Goal: Browse casually: Explore the website without a specific task or goal

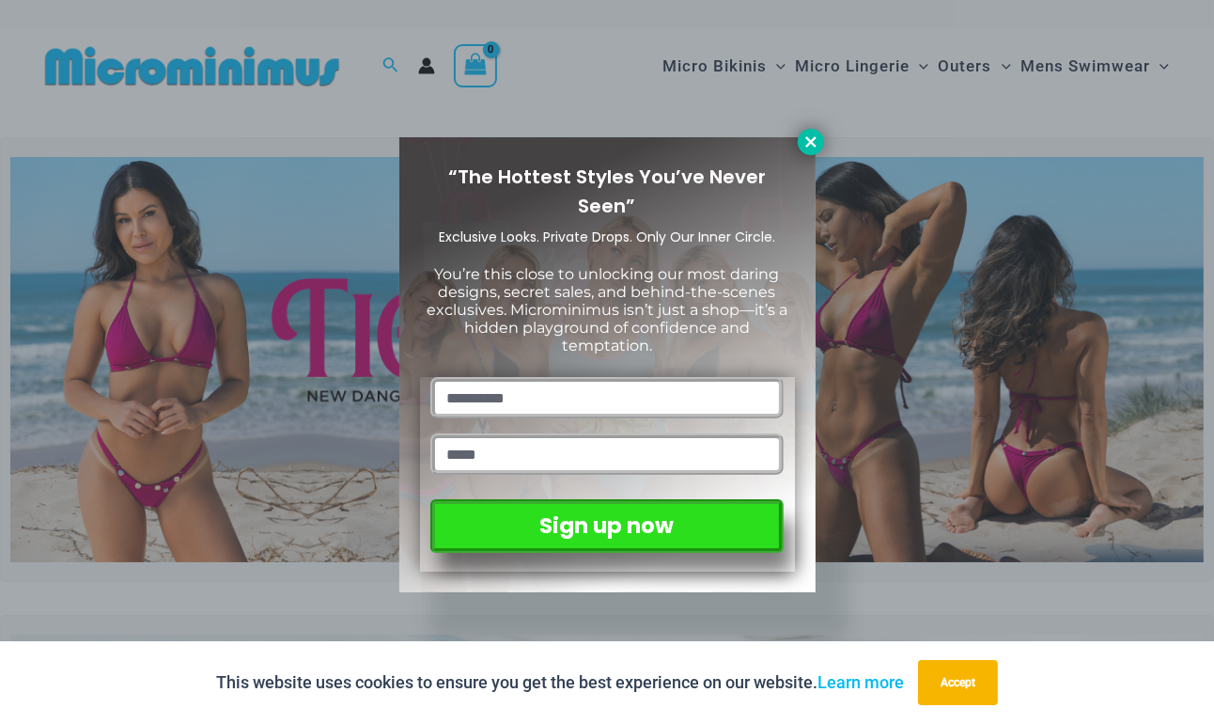
click at [815, 141] on icon at bounding box center [810, 141] width 17 height 17
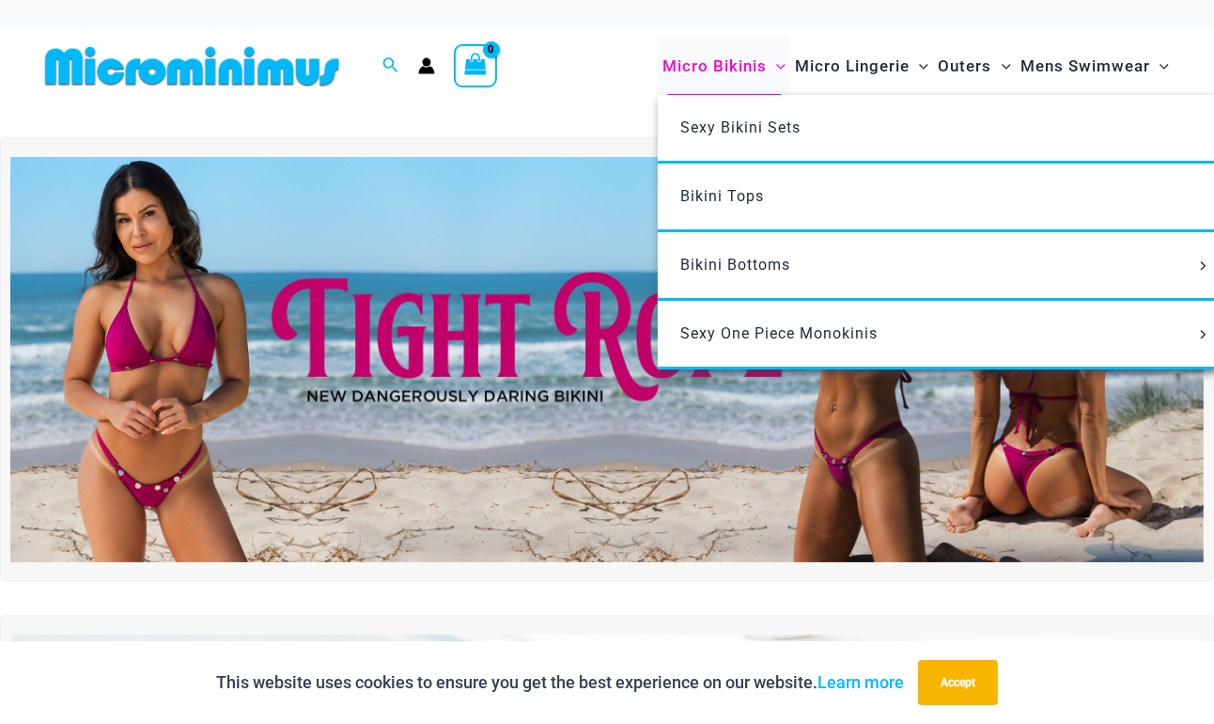
click at [699, 67] on span "Micro Bikinis" at bounding box center [714, 66] width 104 height 48
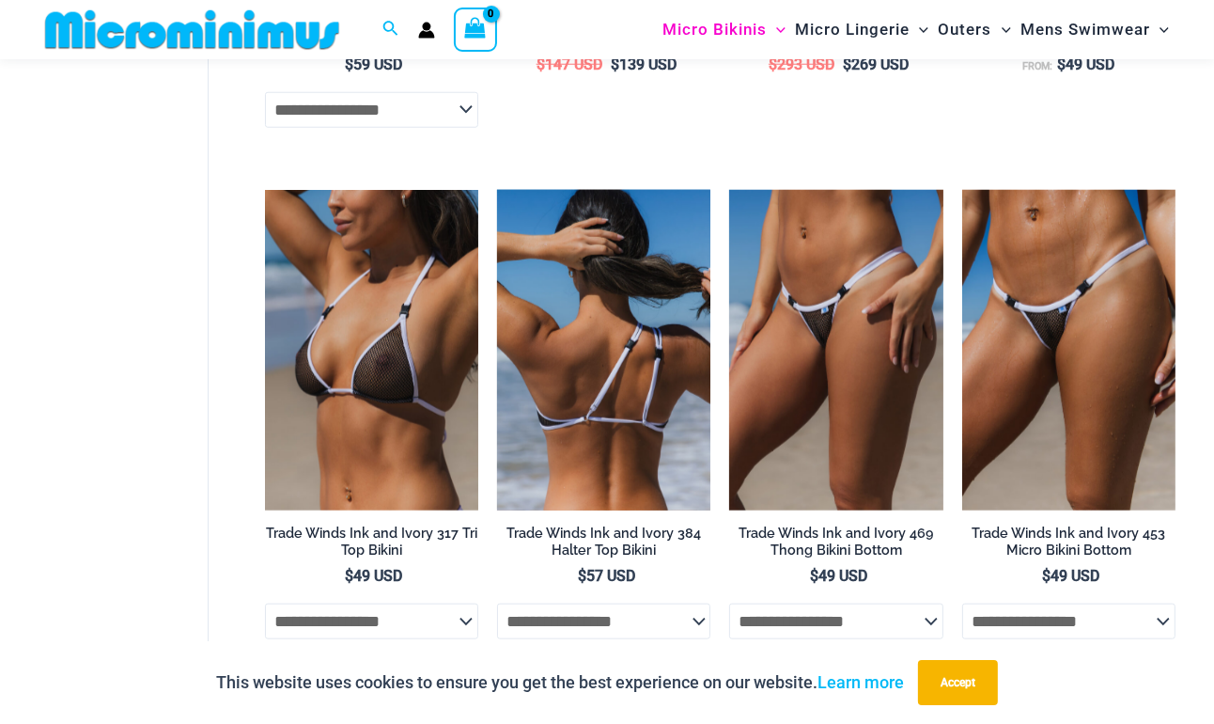
scroll to position [1534, 0]
click at [577, 534] on h2 "Trade Winds Ink and Ivory 384 Halter Top Bikini" at bounding box center [603, 541] width 213 height 35
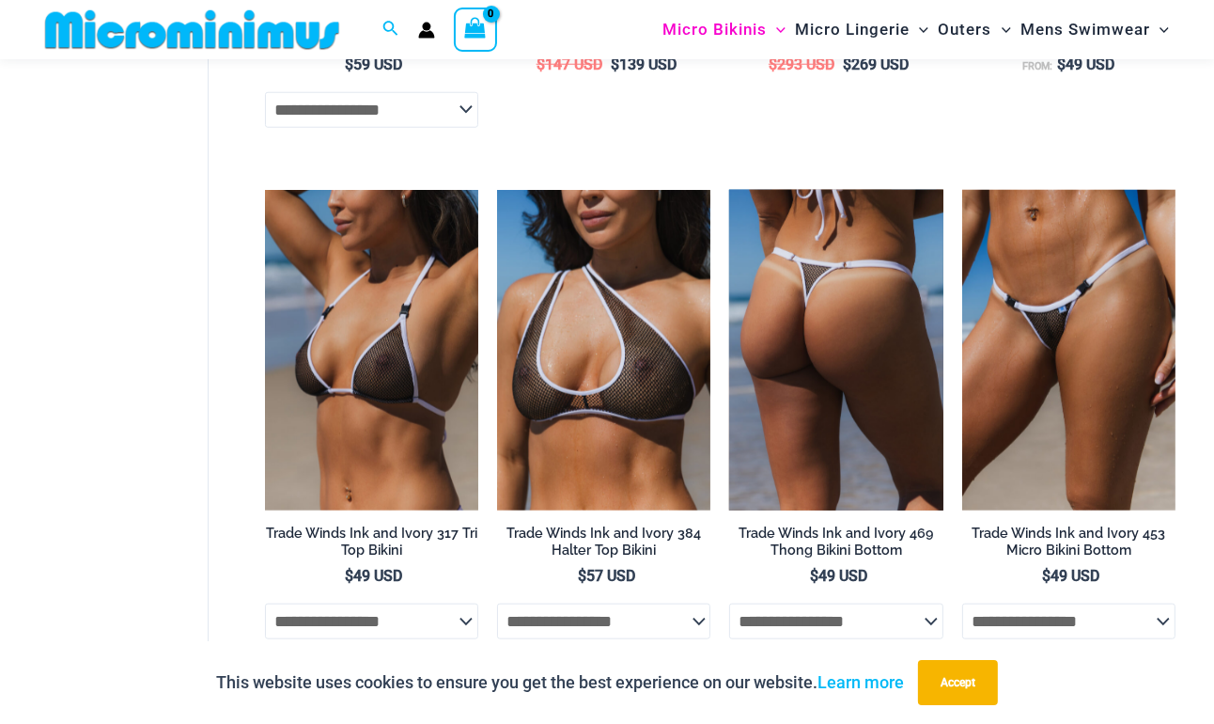
click at [910, 341] on img at bounding box center [835, 350] width 213 height 320
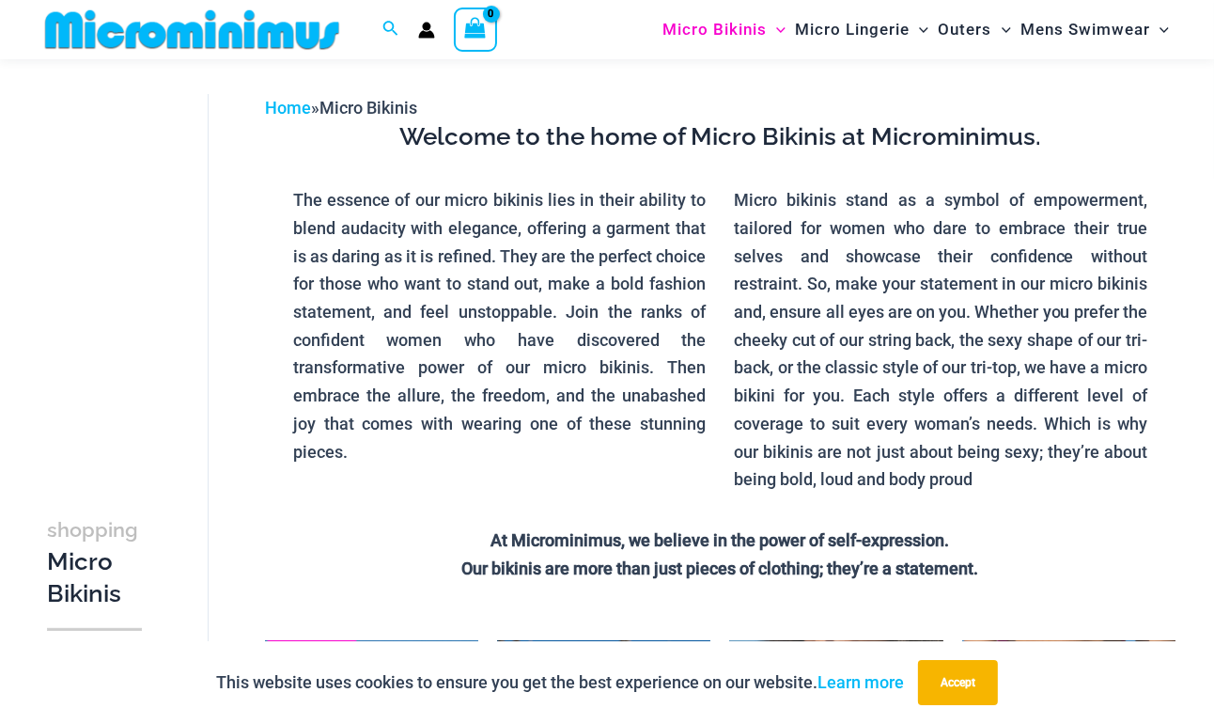
scroll to position [0, 0]
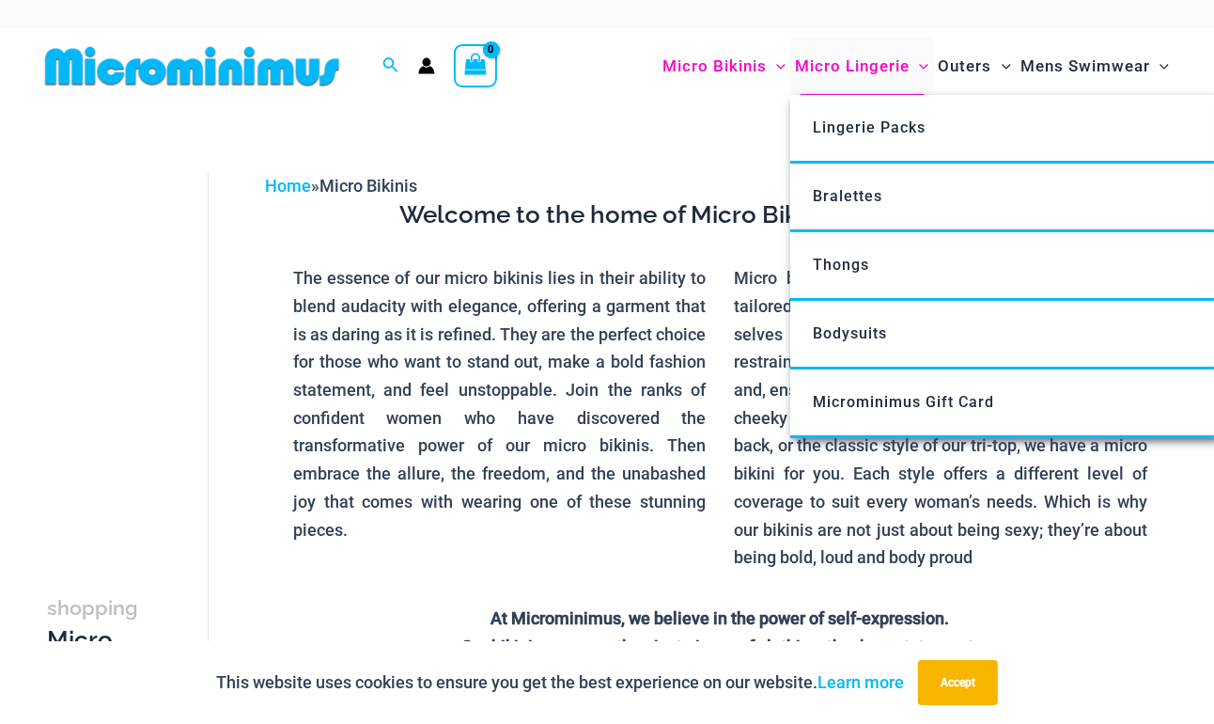
click at [839, 73] on span "Micro Lingerie" at bounding box center [852, 66] width 115 height 48
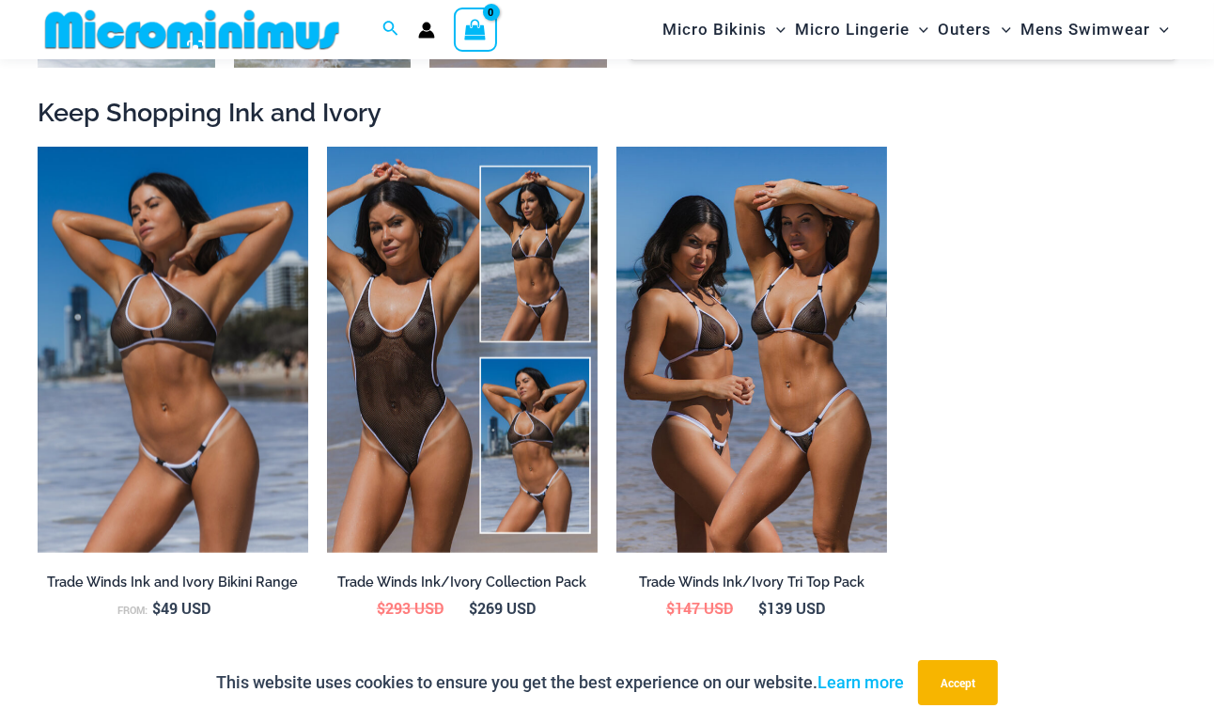
scroll to position [1809, 0]
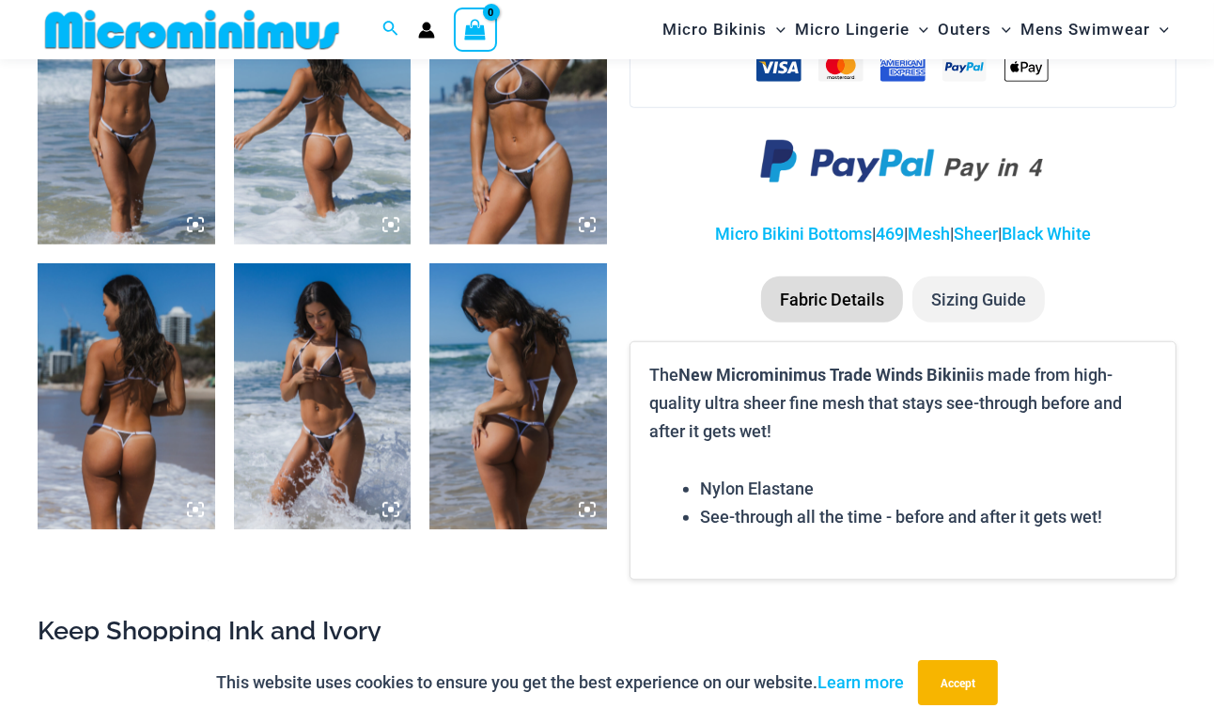
scroll to position [1373, 0]
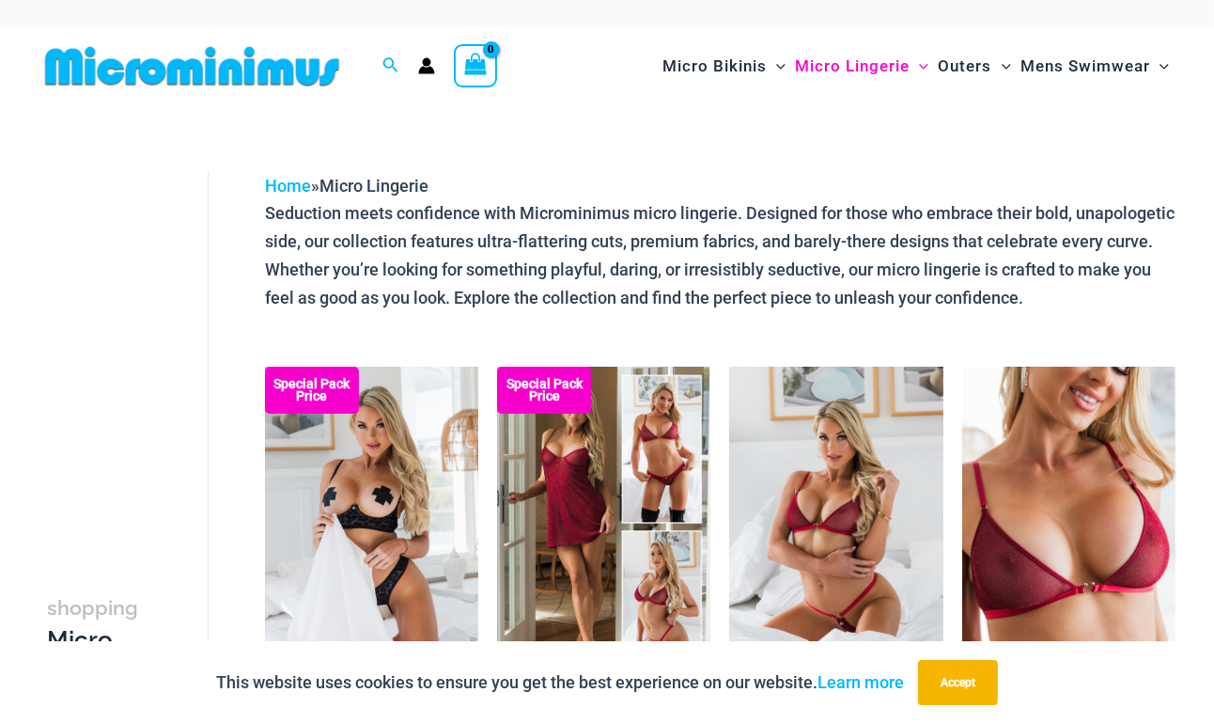
click at [258, 78] on img at bounding box center [192, 66] width 309 height 42
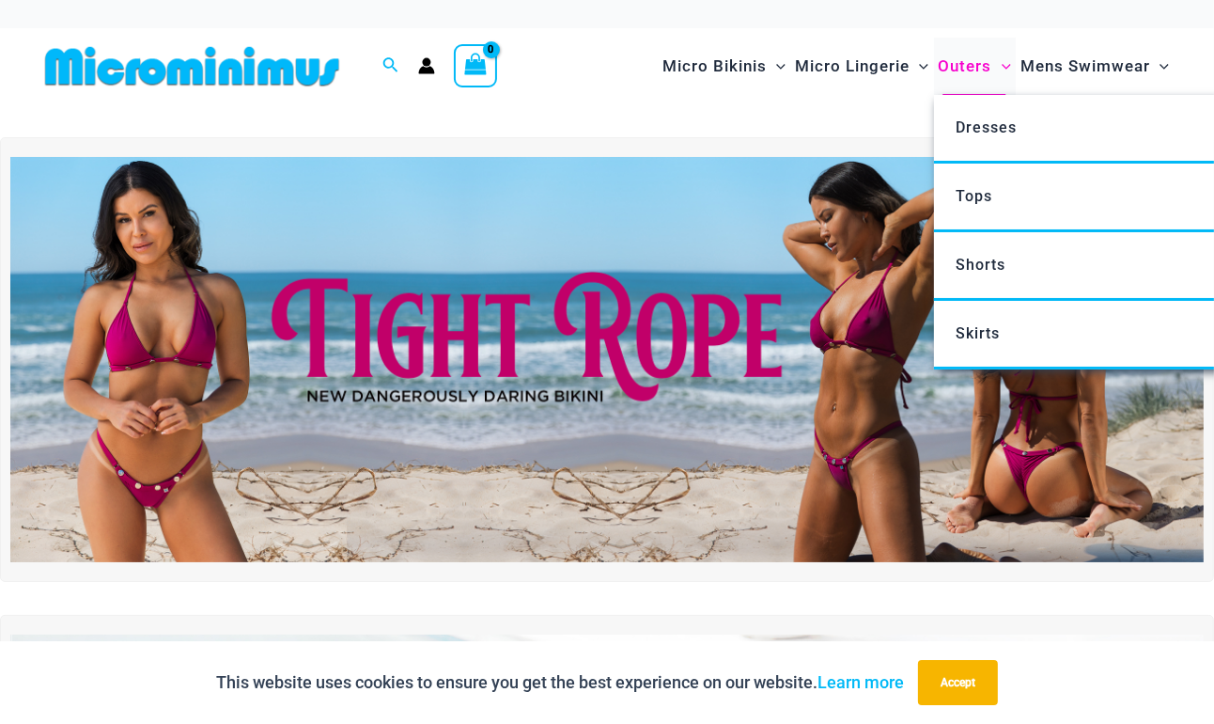
click at [957, 64] on span "Outers" at bounding box center [966, 66] width 54 height 48
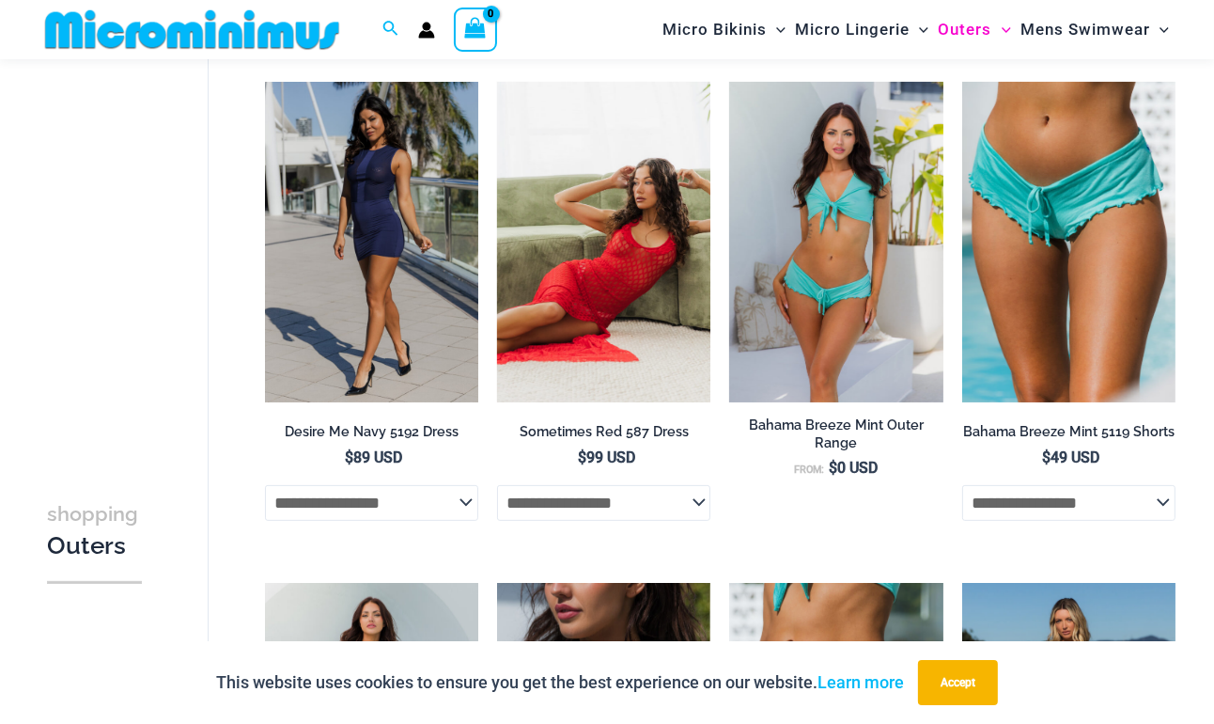
scroll to position [295, 0]
click at [600, 386] on img at bounding box center [603, 242] width 213 height 320
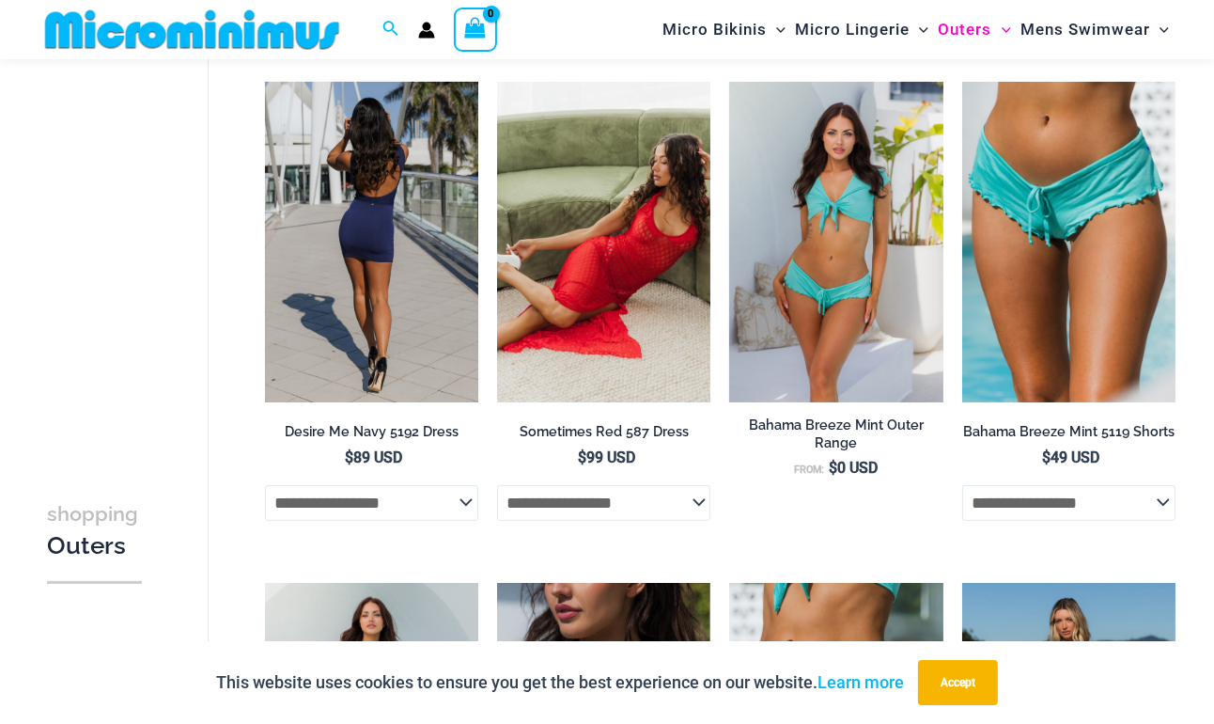
click at [332, 292] on img at bounding box center [371, 242] width 213 height 320
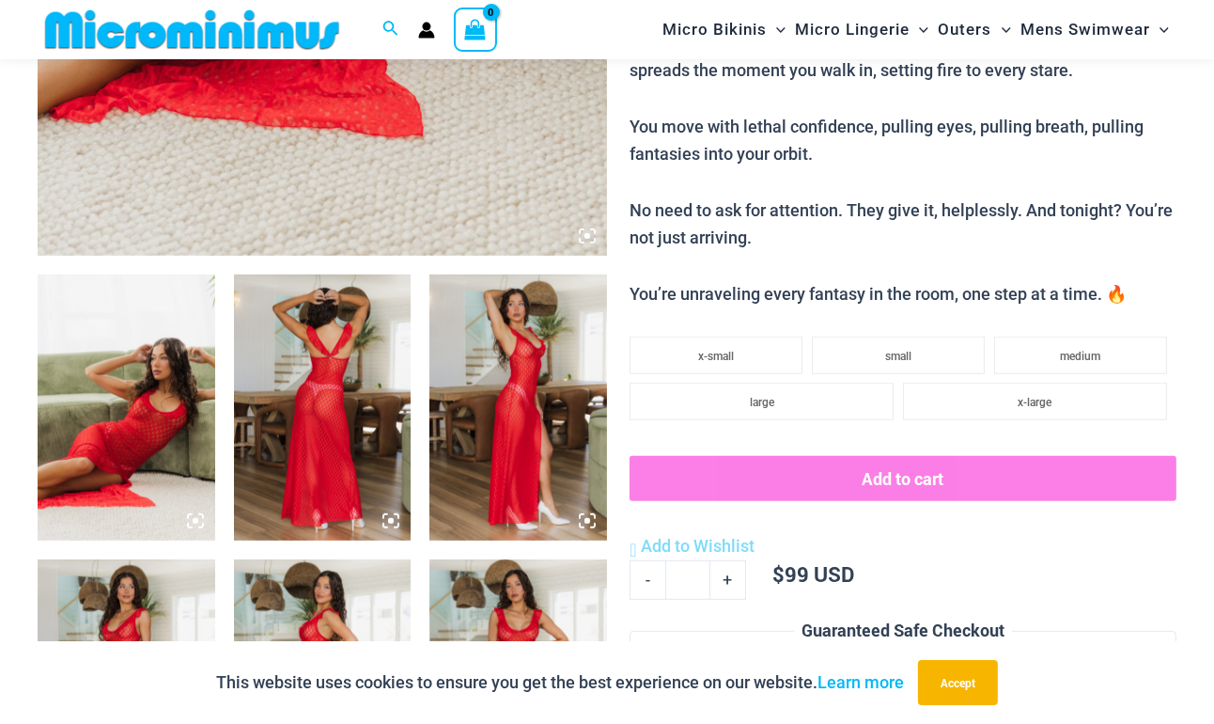
scroll to position [768, 0]
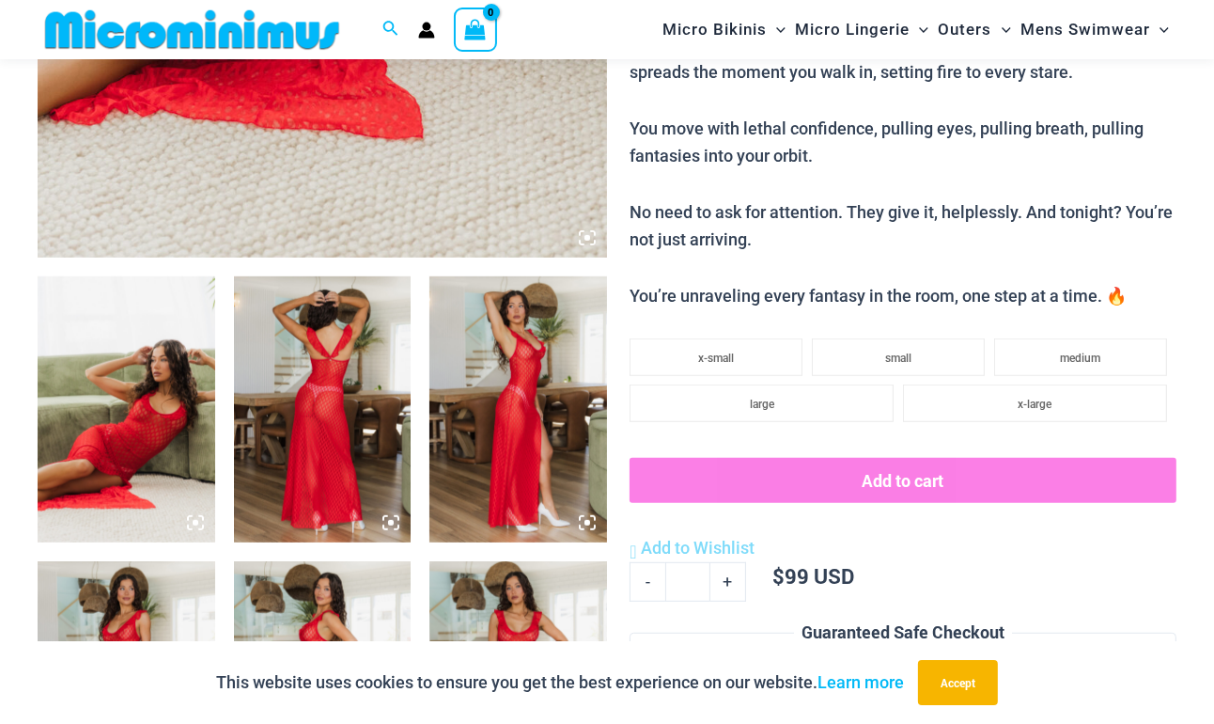
click at [568, 352] on img at bounding box center [518, 409] width 178 height 266
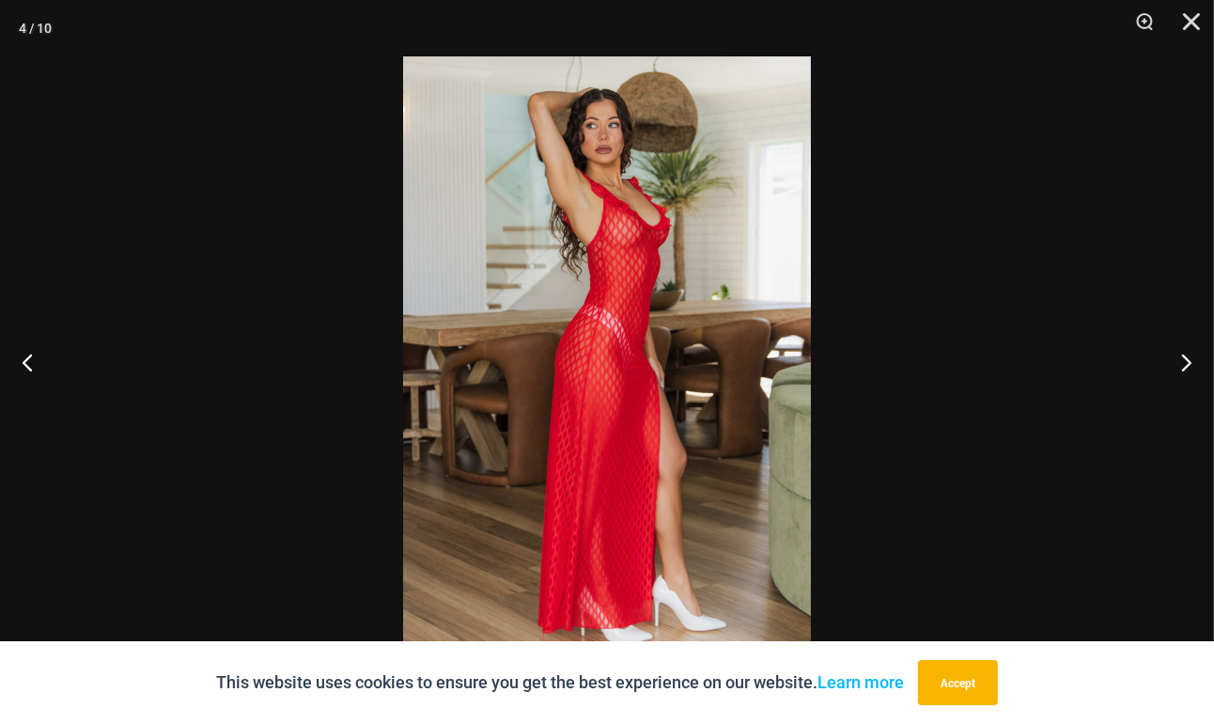
click at [617, 268] on img at bounding box center [607, 361] width 408 height 611
click at [646, 226] on img at bounding box center [607, 361] width 408 height 611
click at [1153, 33] on button "Zoom" at bounding box center [1137, 28] width 47 height 56
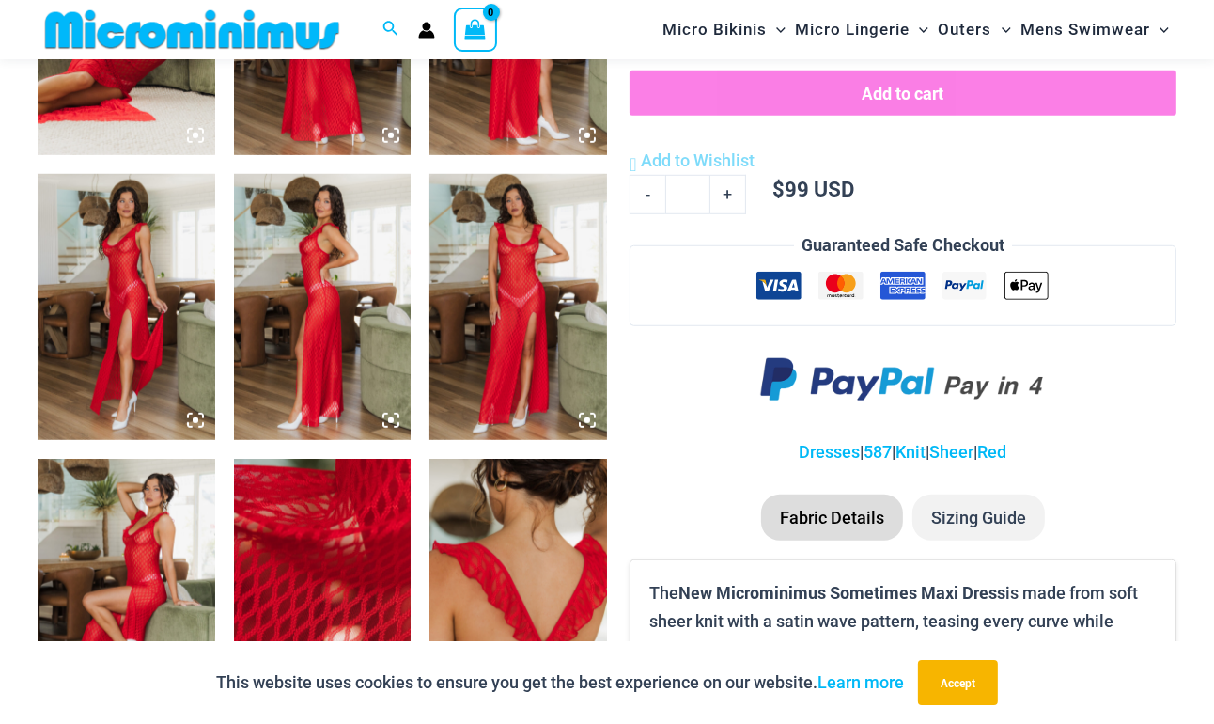
scroll to position [1305, 0]
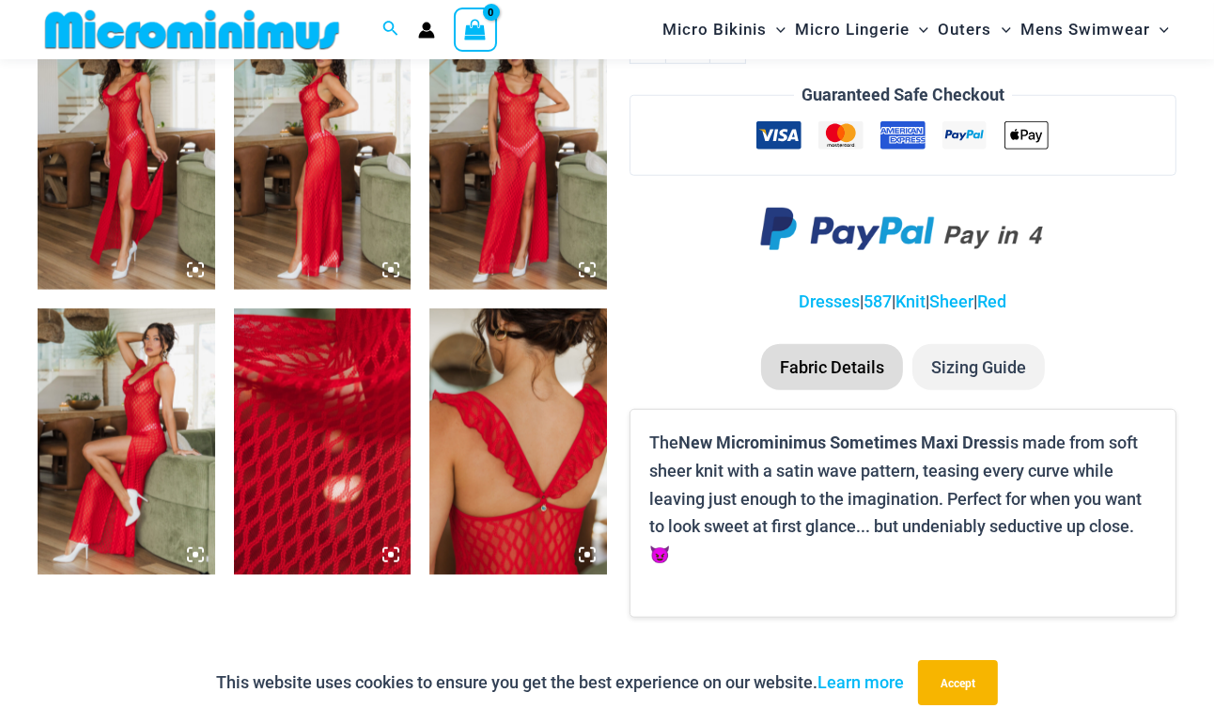
click at [366, 75] on img at bounding box center [323, 156] width 178 height 266
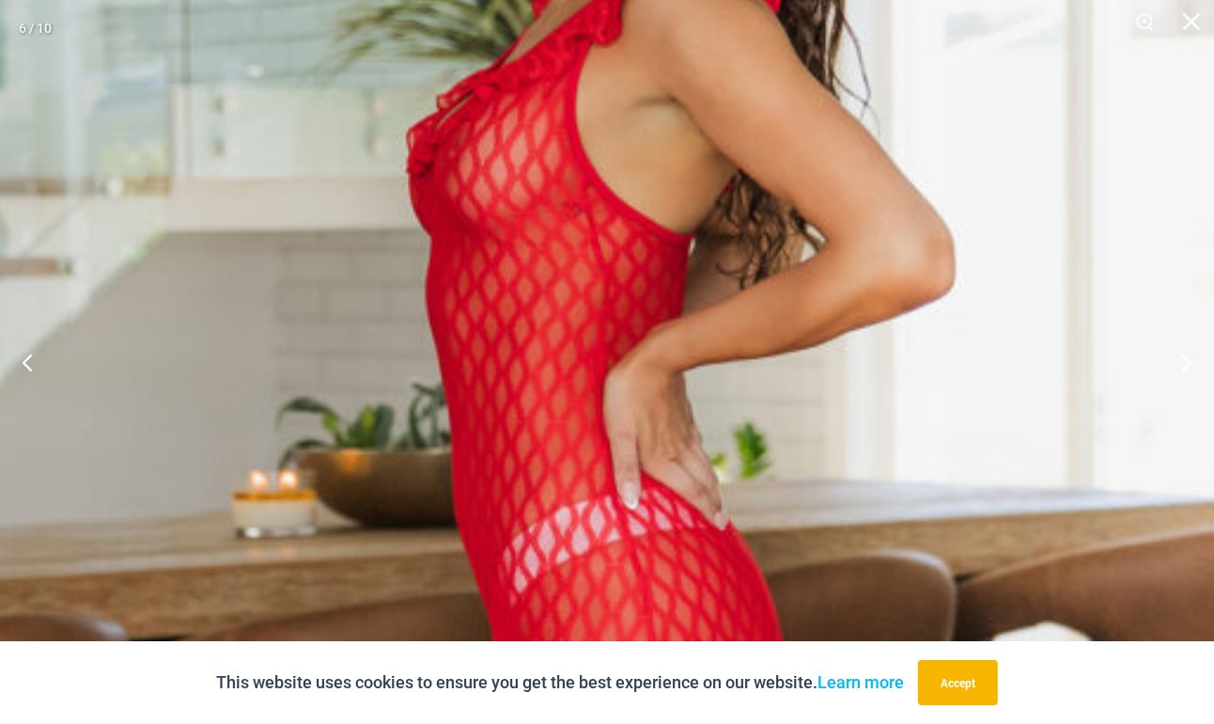
click at [1053, 183] on img at bounding box center [622, 719] width 1629 height 2443
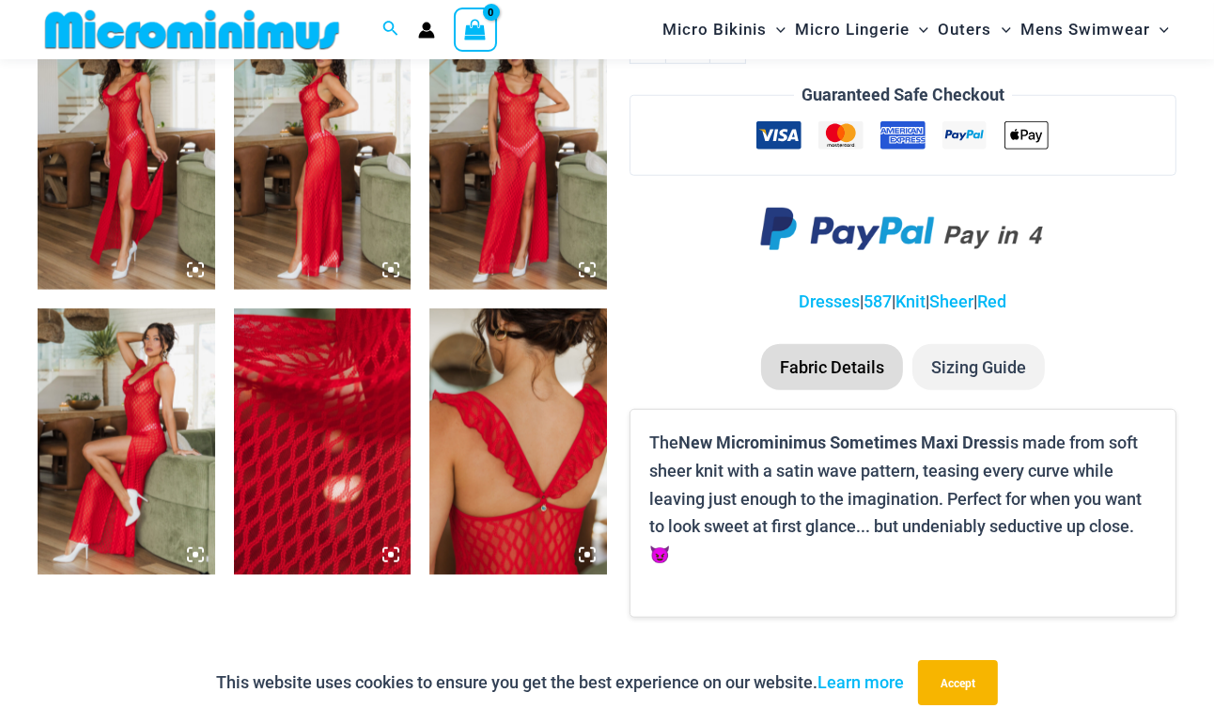
click at [525, 196] on img at bounding box center [518, 156] width 178 height 266
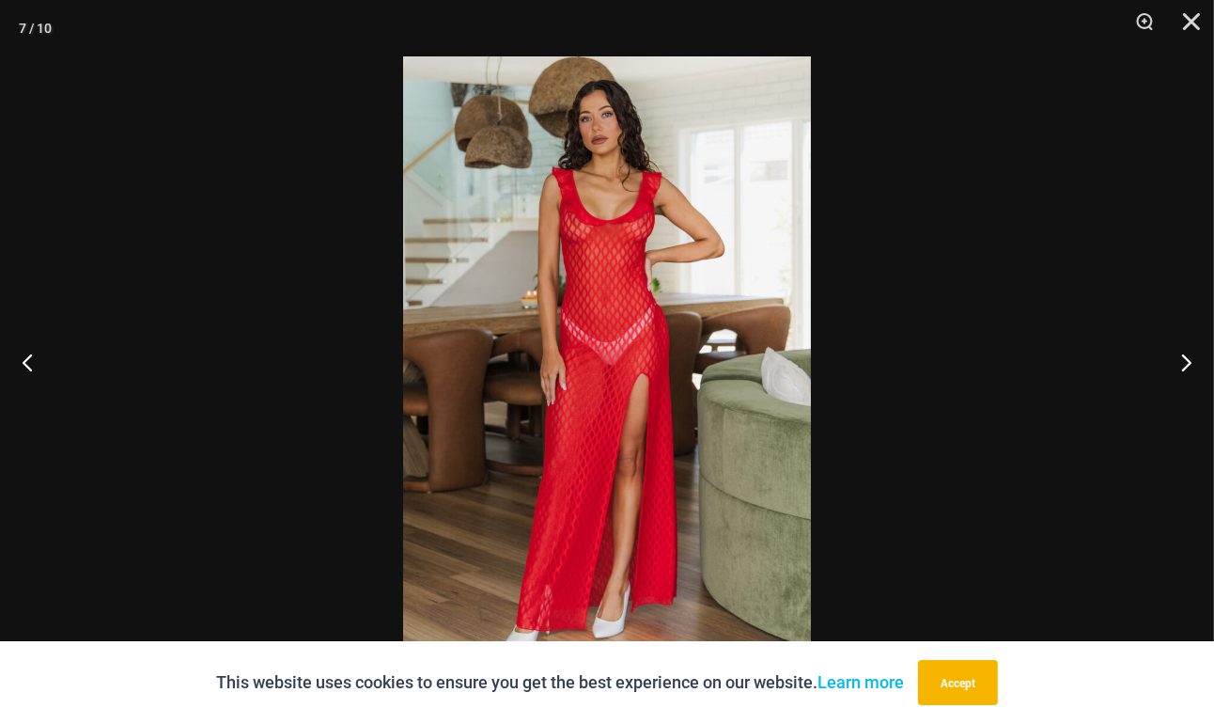
click at [584, 149] on img at bounding box center [607, 361] width 408 height 611
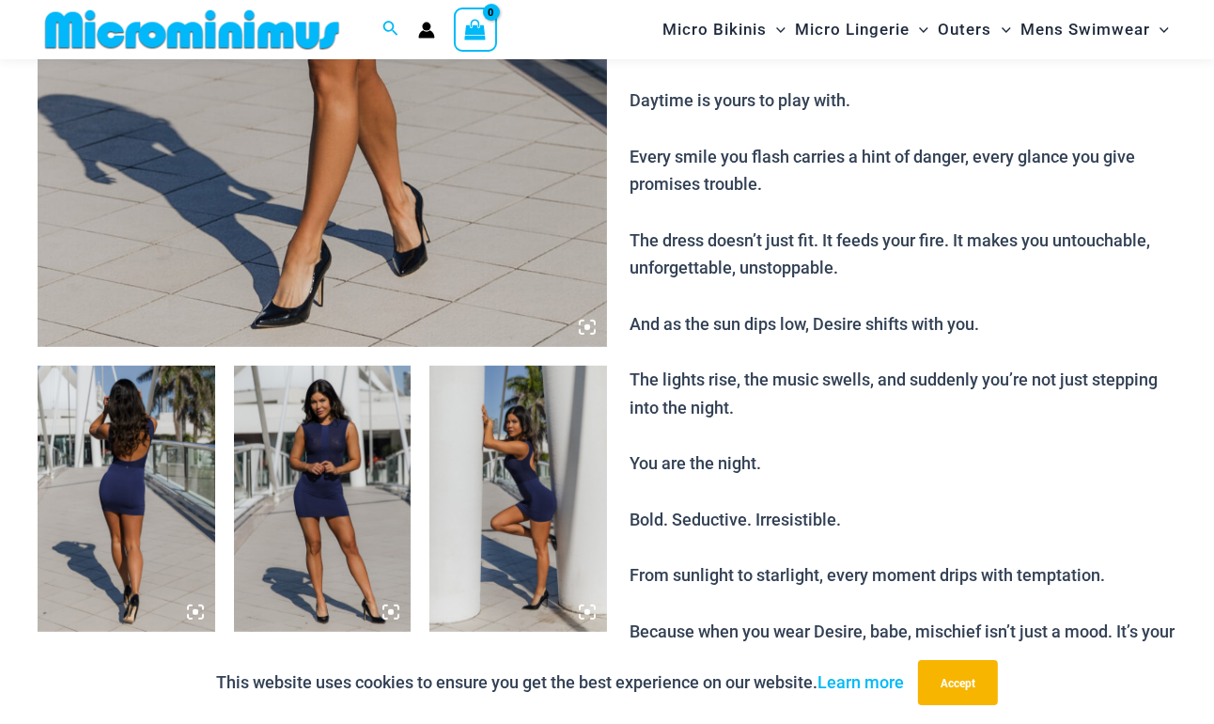
scroll to position [678, 0]
click at [351, 502] on img at bounding box center [323, 499] width 178 height 266
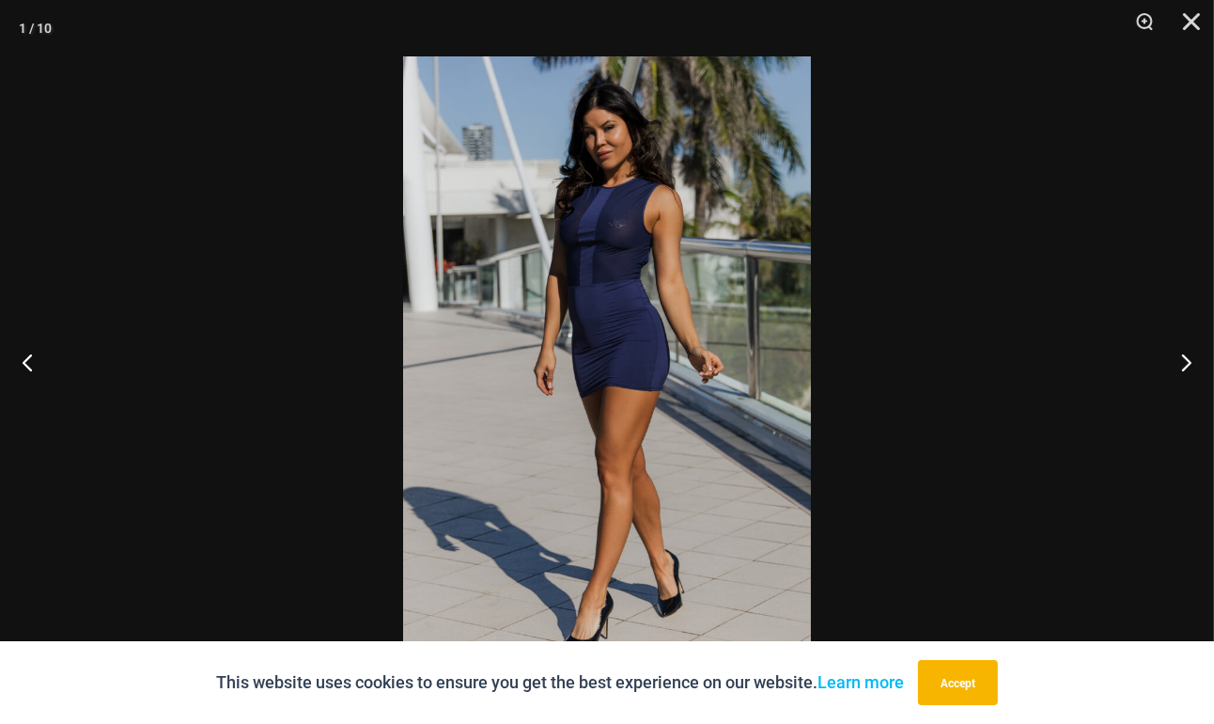
click at [917, 161] on div at bounding box center [607, 362] width 1214 height 724
click at [1186, 11] on button "Close" at bounding box center [1184, 28] width 47 height 56
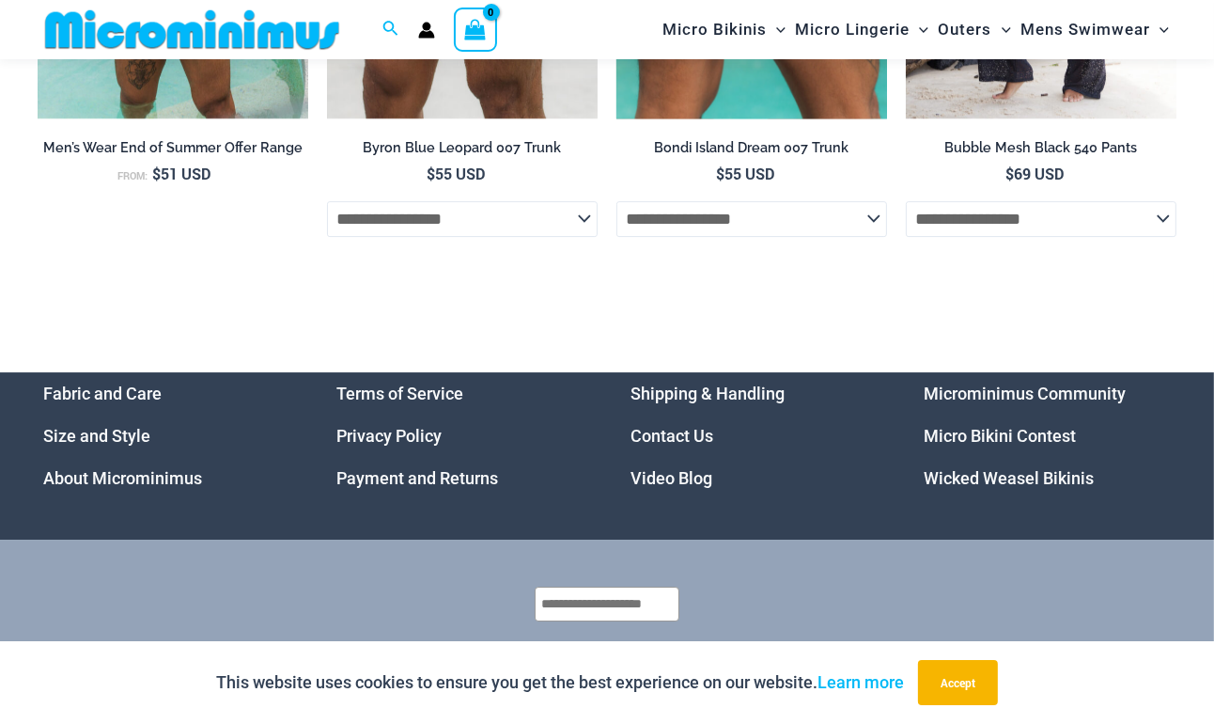
scroll to position [5548, 0]
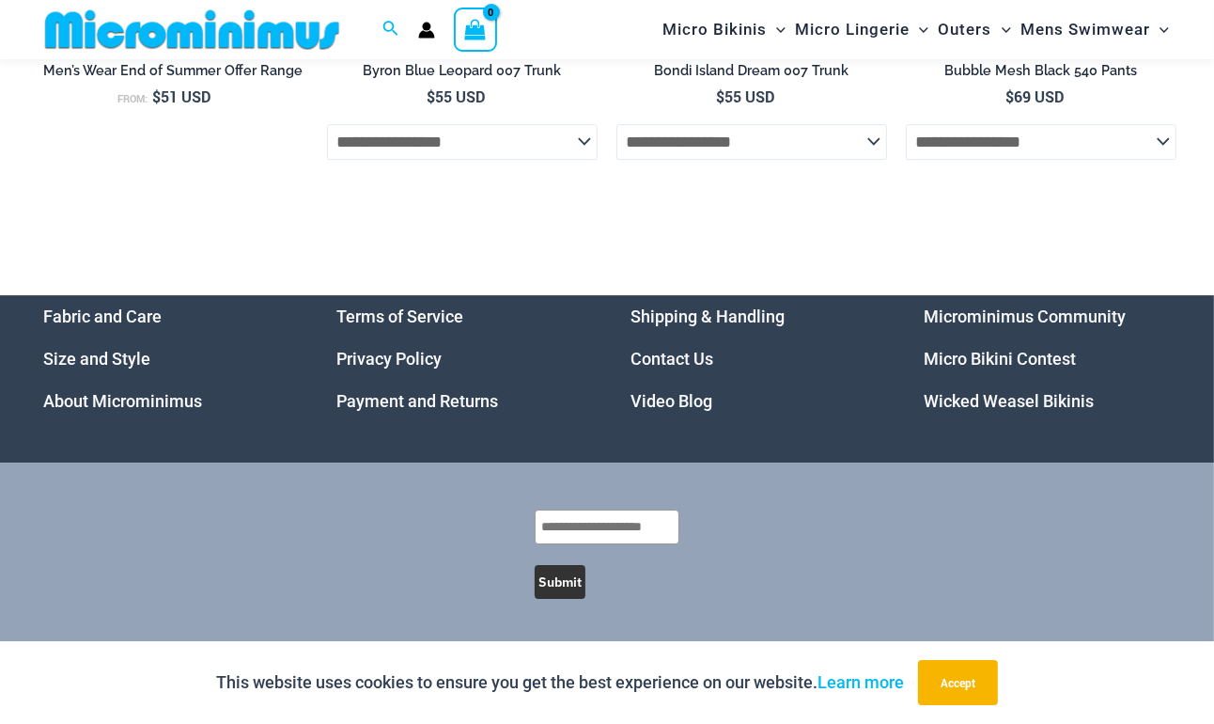
click at [680, 401] on link "Video Blog" at bounding box center [671, 401] width 82 height 20
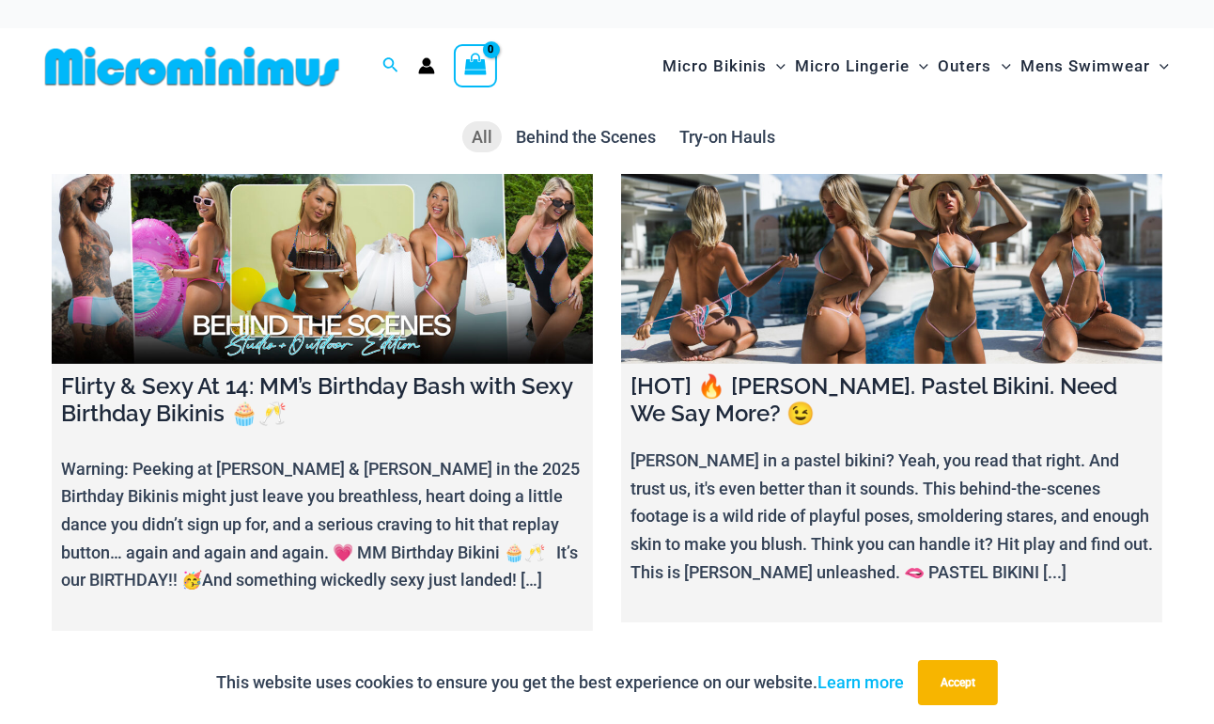
click at [262, 58] on img at bounding box center [192, 66] width 309 height 42
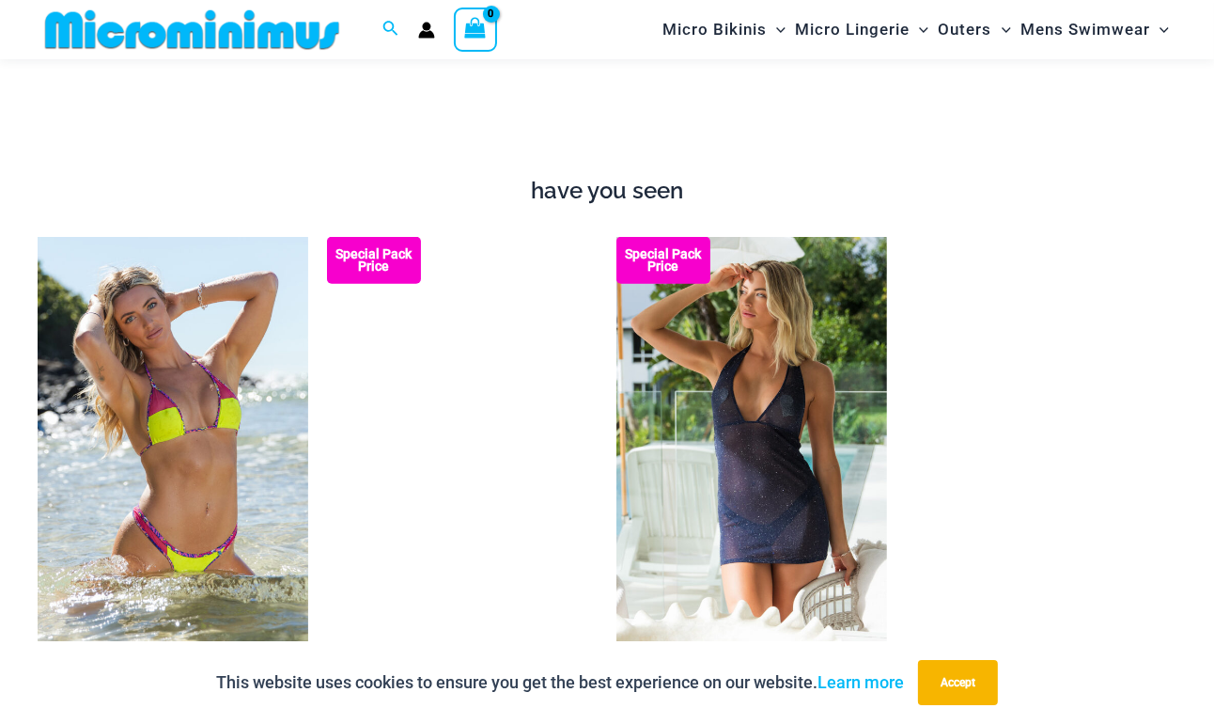
scroll to position [1050, 0]
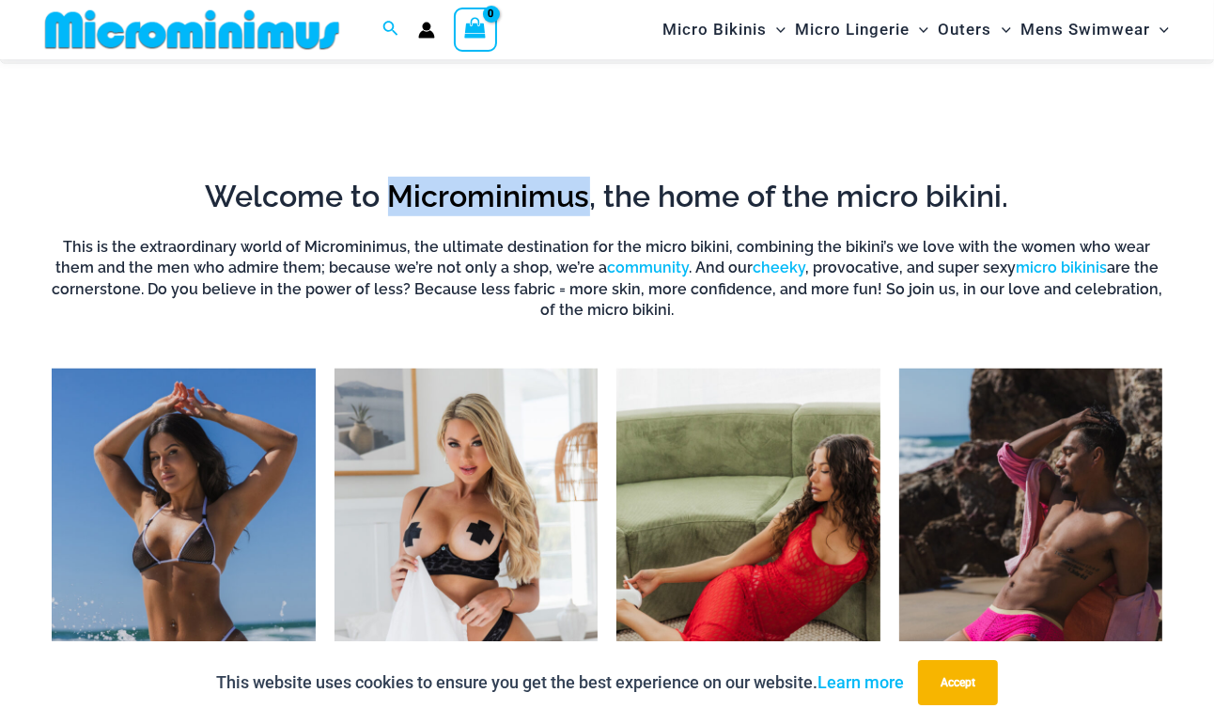
click at [569, 200] on h2 "Welcome to Microminimus, the home of the micro bikini." at bounding box center [607, 196] width 1111 height 39
